Goal: Transaction & Acquisition: Obtain resource

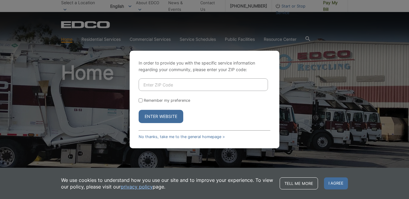
click at [183, 83] on input "Enter ZIP Code" at bounding box center [203, 84] width 129 height 13
type input "92082"
click at [165, 114] on button "Enter Website" at bounding box center [161, 116] width 45 height 13
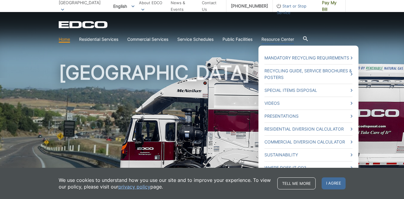
click at [289, 37] on link "Resource Center" at bounding box center [278, 39] width 33 height 7
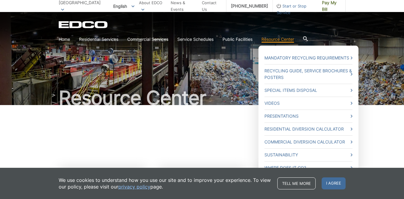
click at [286, 40] on link "Resource Center" at bounding box center [278, 39] width 33 height 7
click at [282, 38] on link "Resource Center" at bounding box center [278, 39] width 33 height 7
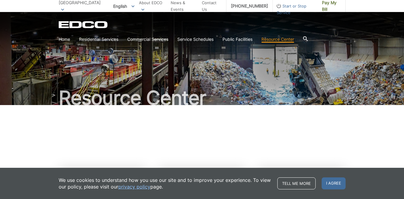
click at [305, 37] on icon at bounding box center [305, 38] width 5 height 5
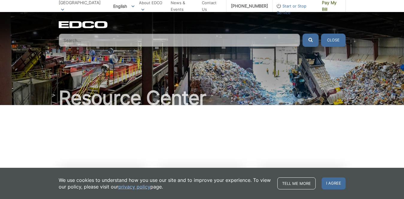
click at [118, 42] on input "Search" at bounding box center [179, 40] width 241 height 13
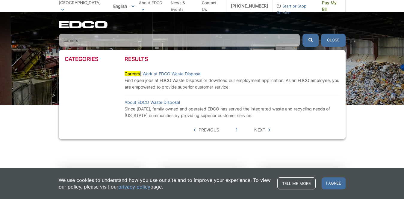
type input "careers"
click at [303, 34] on button "submit" at bounding box center [311, 40] width 16 height 13
click at [168, 73] on link "Careers | Work at EDCO Waste Disposal" at bounding box center [163, 73] width 77 height 7
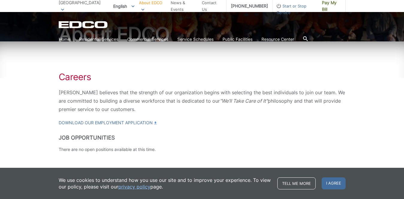
scroll to position [78, 0]
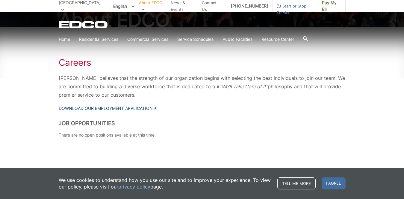
click at [142, 108] on link "Download our Employment Application" at bounding box center [108, 108] width 98 height 7
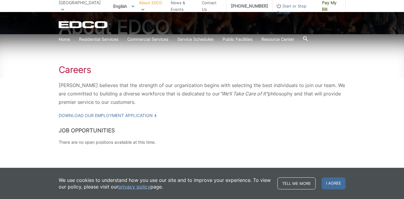
scroll to position [78, 0]
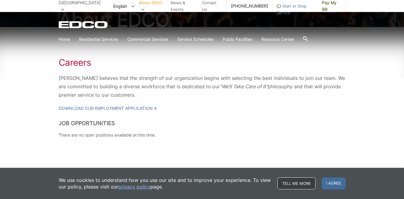
click at [310, 184] on link "Tell me more" at bounding box center [296, 183] width 38 height 12
